Goal: Task Accomplishment & Management: Complete application form

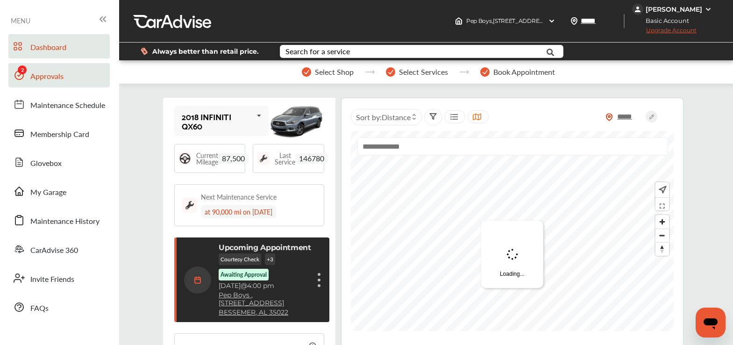
click at [64, 86] on link "Approvals" at bounding box center [58, 75] width 101 height 24
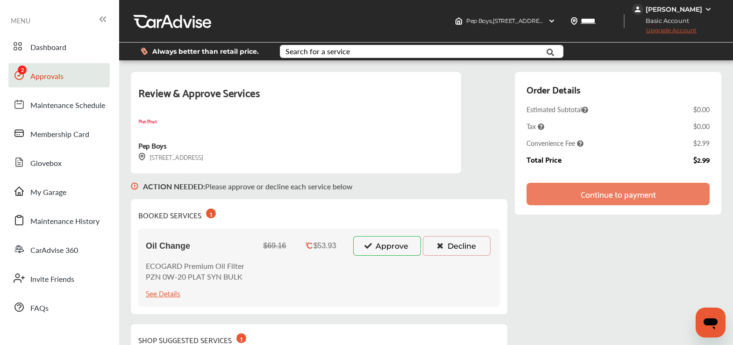
click at [360, 246] on button "Approve" at bounding box center [387, 246] width 68 height 20
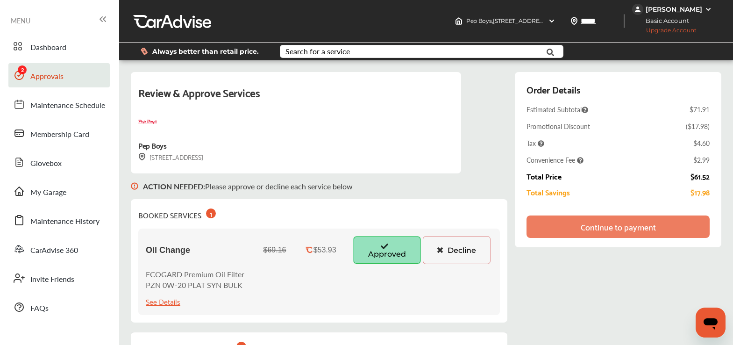
click at [669, 224] on div "Continue to payment" at bounding box center [619, 226] width 184 height 22
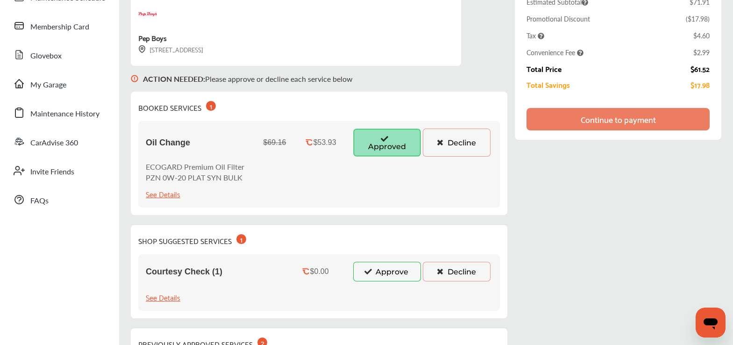
scroll to position [179, 0]
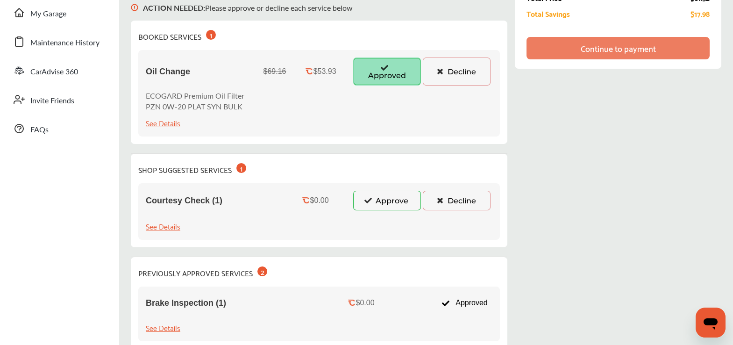
click at [374, 207] on button "Approve" at bounding box center [387, 201] width 68 height 20
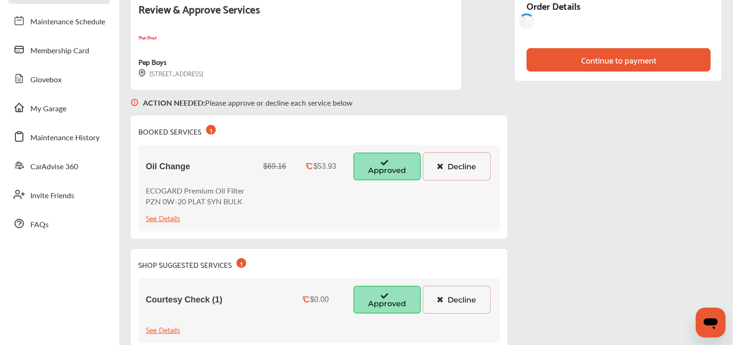
scroll to position [0, 0]
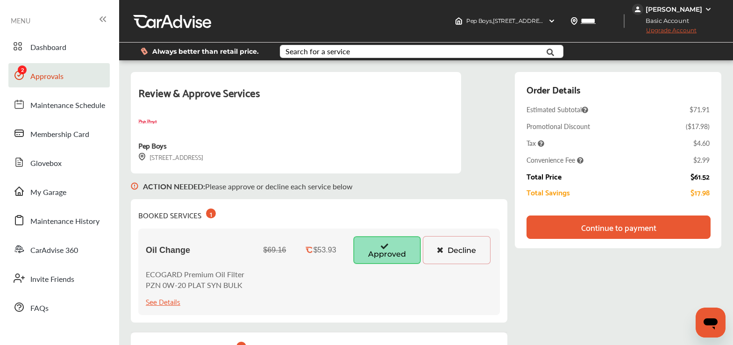
click at [620, 230] on div "Continue to payment" at bounding box center [618, 226] width 75 height 9
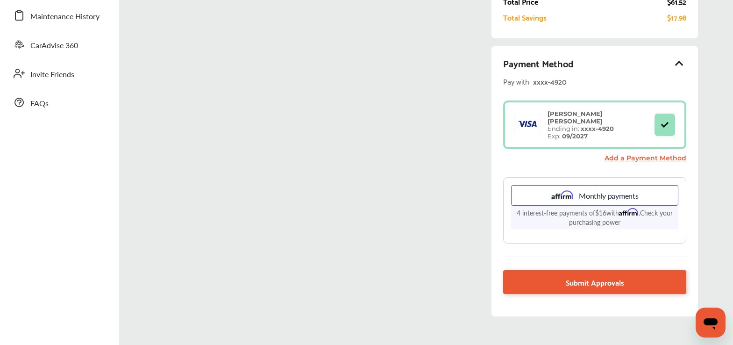
scroll to position [216, 0]
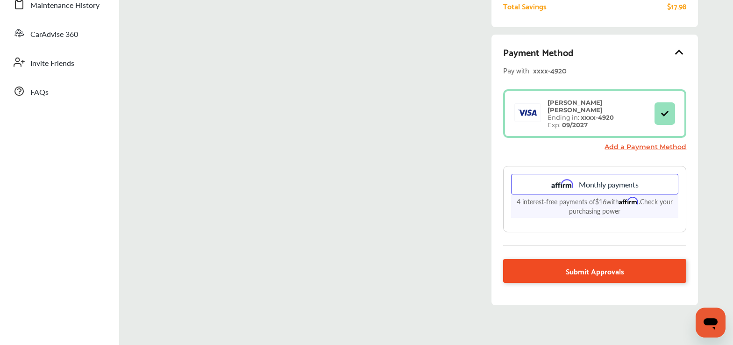
click at [594, 265] on span "Submit Approvals" at bounding box center [595, 271] width 58 height 13
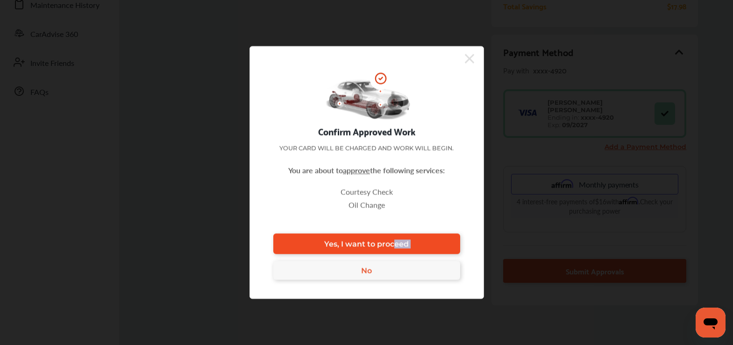
drag, startPoint x: 397, startPoint y: 258, endPoint x: 394, endPoint y: 242, distance: 16.1
click at [394, 242] on div "Yes, I want to proceed No" at bounding box center [366, 257] width 187 height 46
click at [394, 242] on span "Yes, I want to proceed" at bounding box center [366, 243] width 85 height 9
